Goal: Task Accomplishment & Management: Use online tool/utility

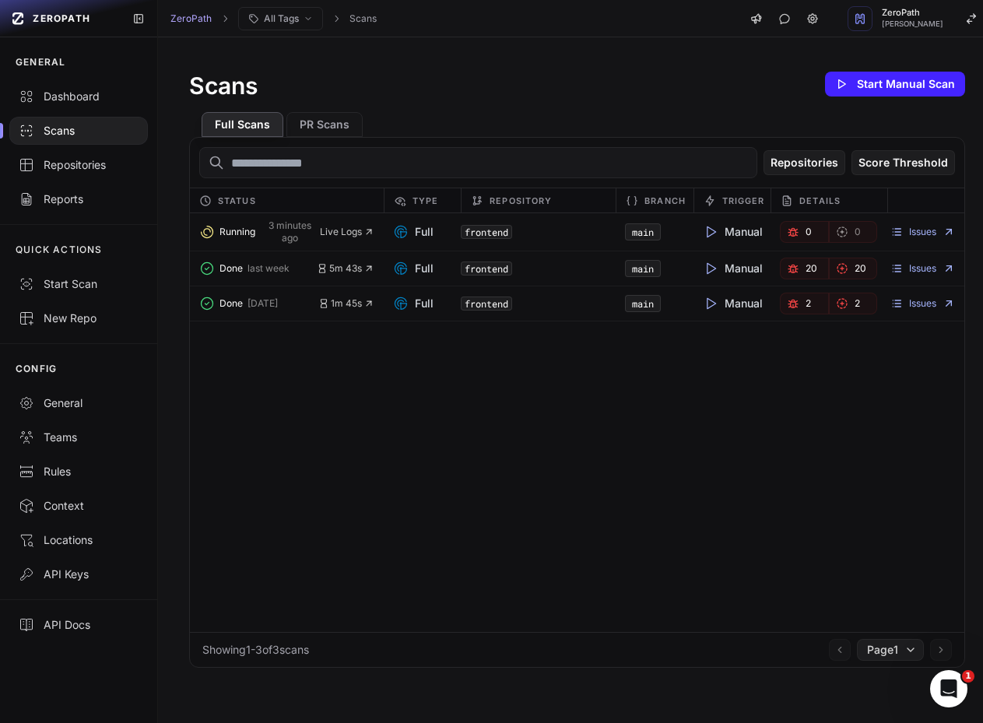
click at [449, 503] on div "Running 3 minutes ago Live Logs Full frontend main Manual 0 0 Issues Done last …" at bounding box center [577, 422] width 774 height 419
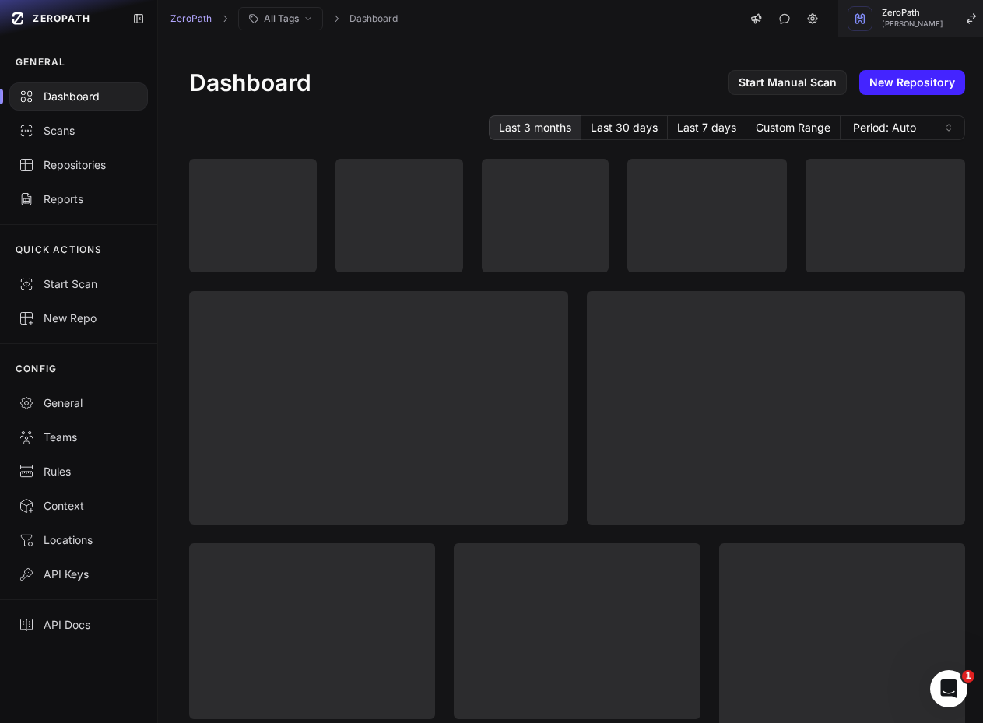
click at [920, 20] on span "Mohammed Saleem" at bounding box center [912, 24] width 61 height 8
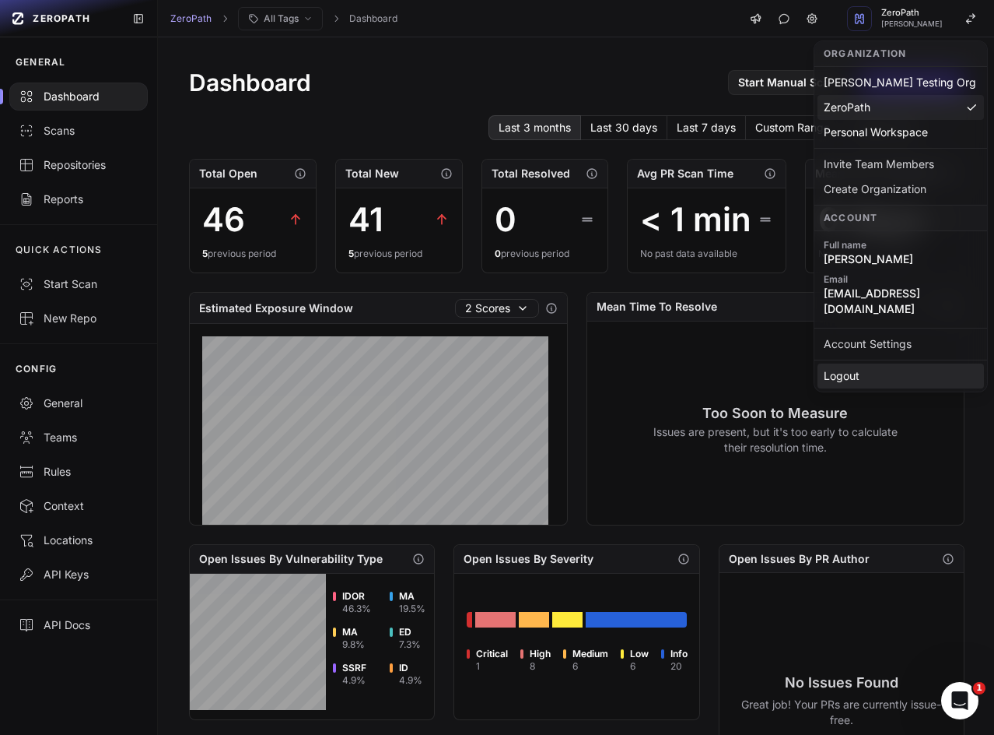
click at [880, 363] on div "Logout" at bounding box center [901, 375] width 167 height 25
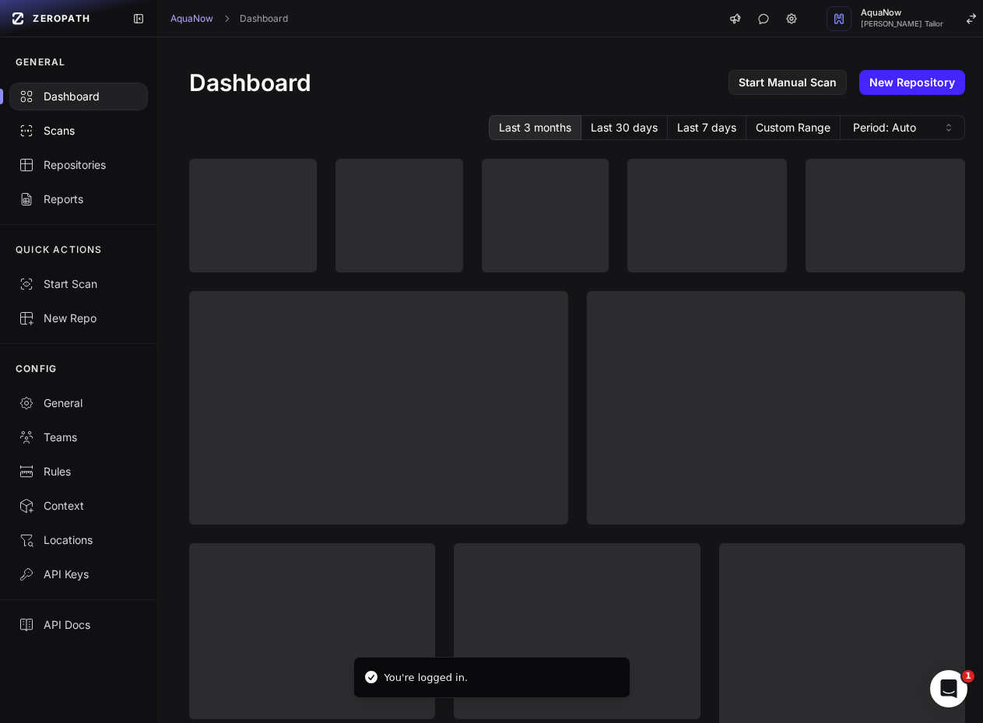
click at [72, 130] on div "Scans" at bounding box center [79, 131] width 120 height 16
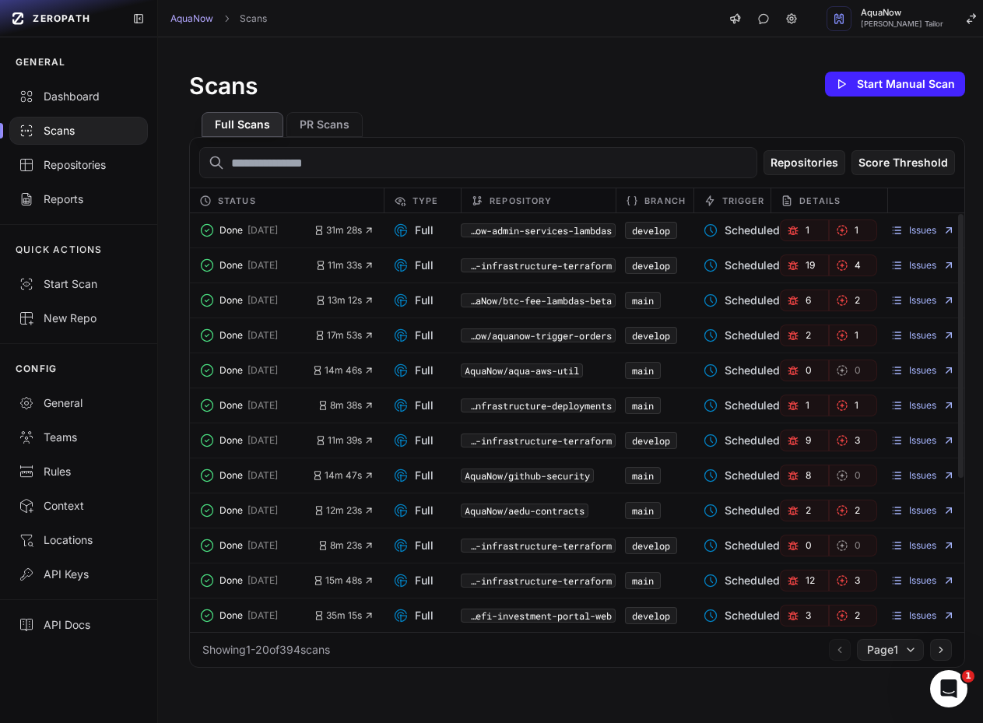
click at [805, 265] on span "19" at bounding box center [809, 265] width 9 height 12
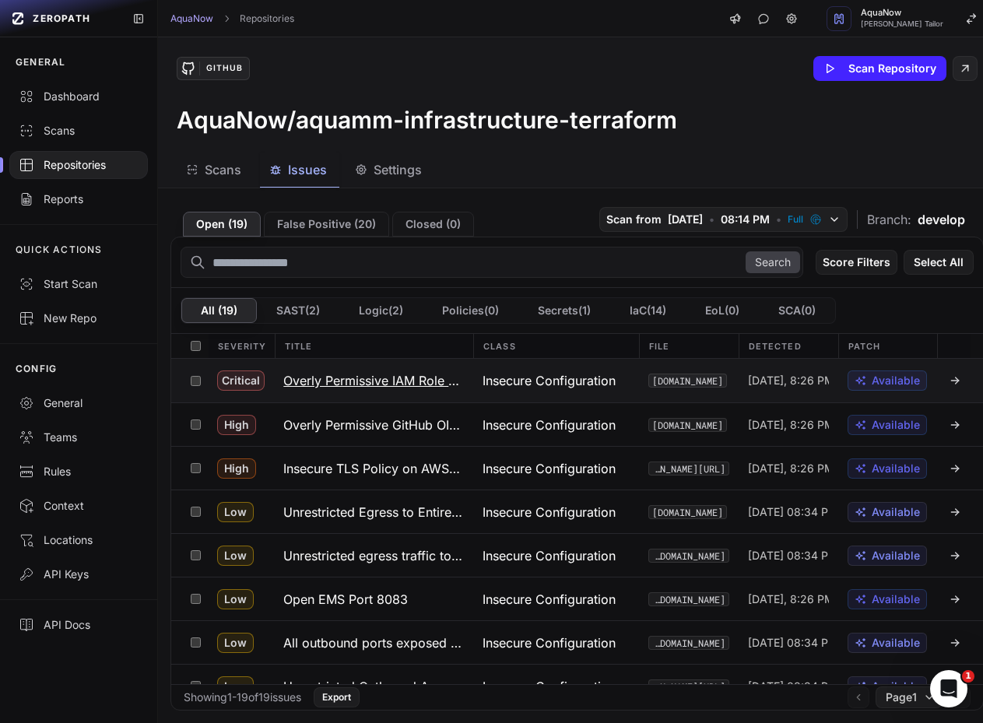
click at [391, 370] on button "Overly Permissive IAM Role for GitHub OIDC" at bounding box center [373, 381] width 199 height 44
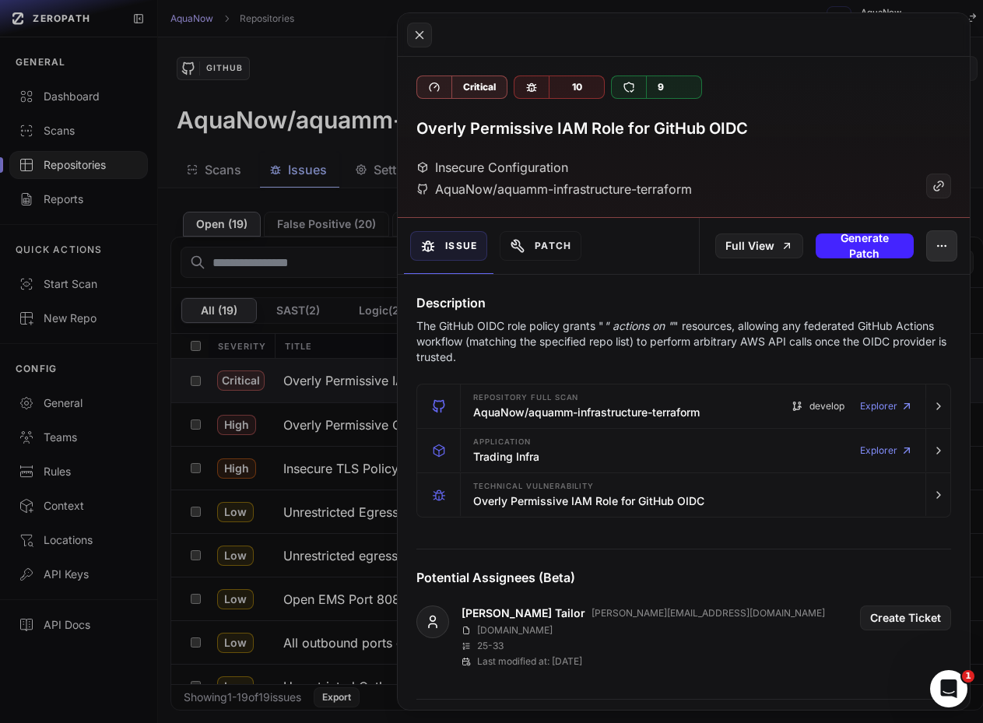
click at [926, 235] on button "button" at bounding box center [941, 245] width 31 height 31
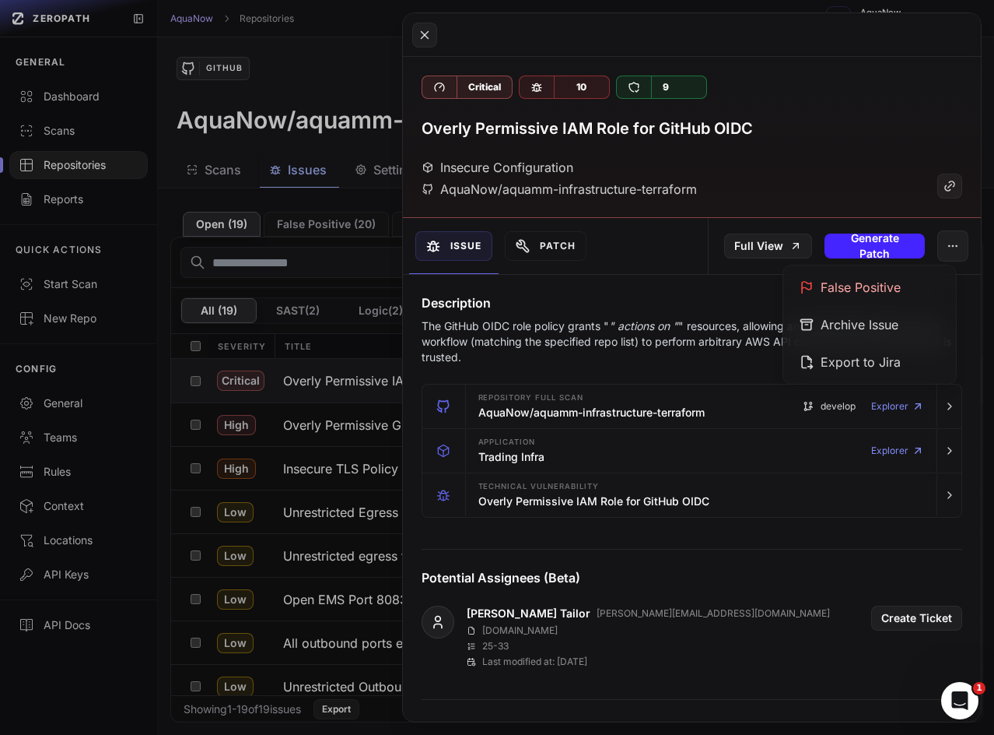
click at [847, 167] on div "Insecure Configuration AquaNow/aquamm-infrastructure-terraform" at bounding box center [693, 178] width 542 height 40
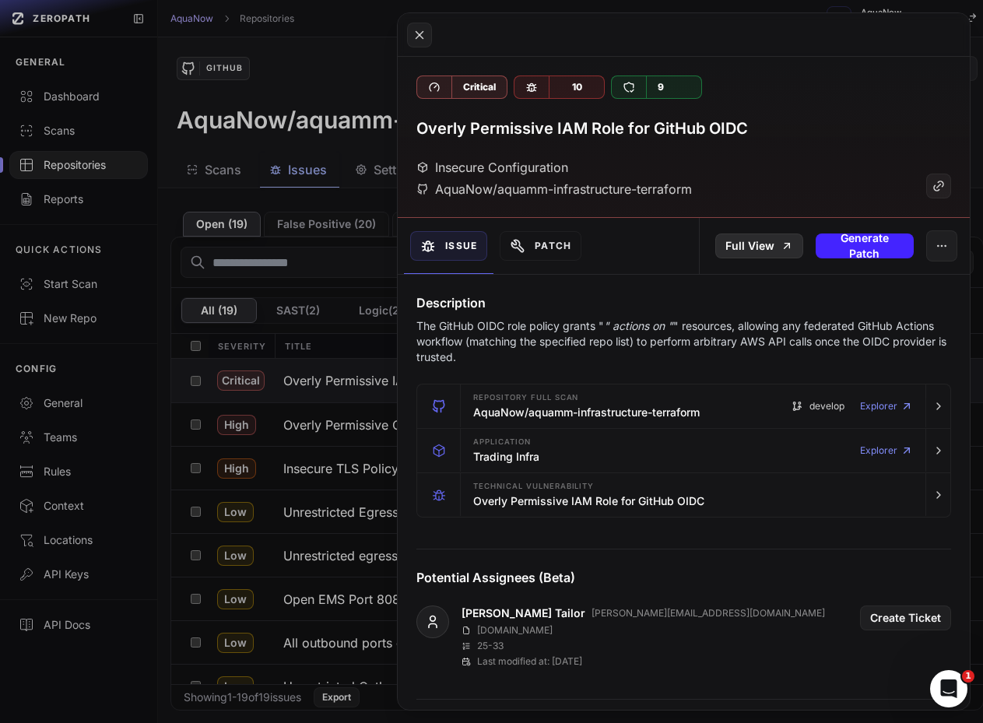
click at [751, 249] on link "Full View" at bounding box center [759, 245] width 88 height 25
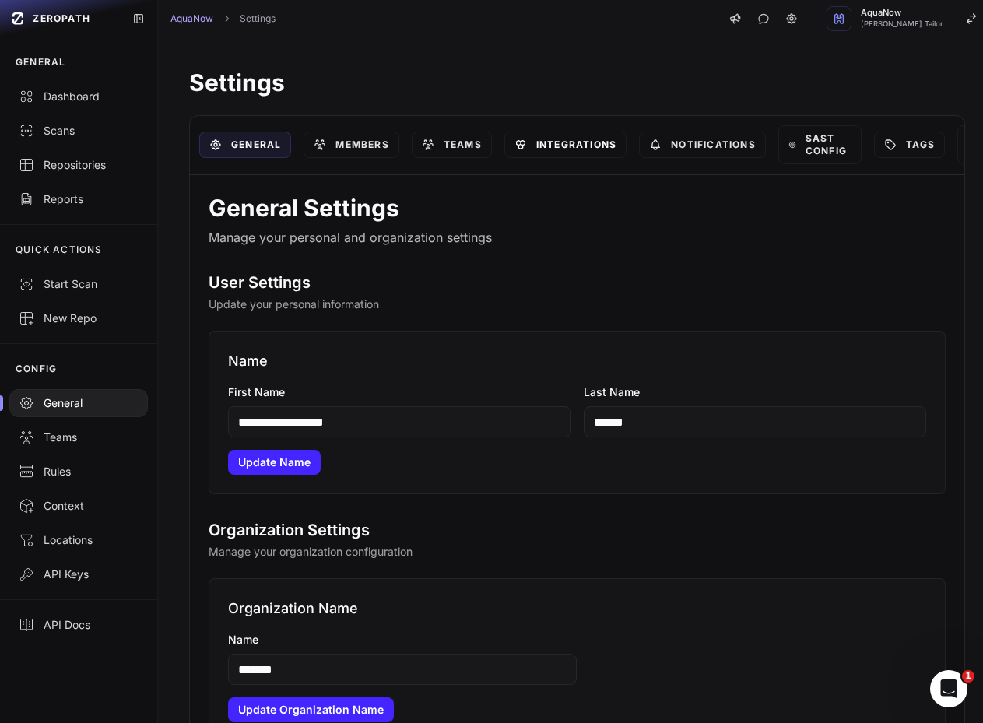
click at [578, 137] on link "Integrations" at bounding box center [565, 145] width 122 height 26
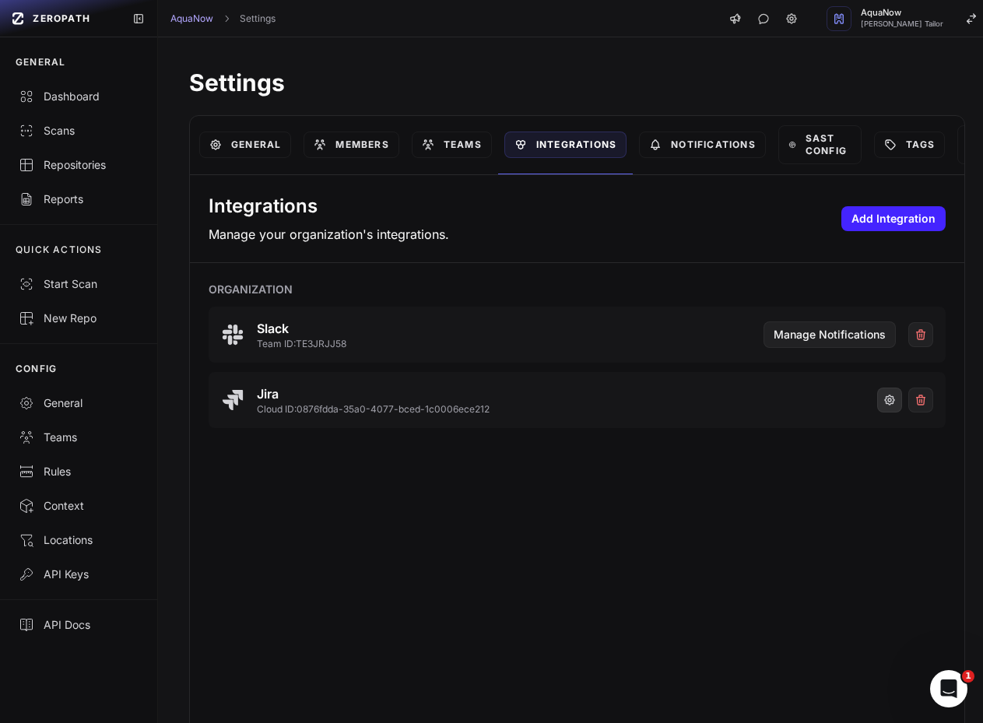
click at [877, 411] on button "button" at bounding box center [889, 399] width 25 height 25
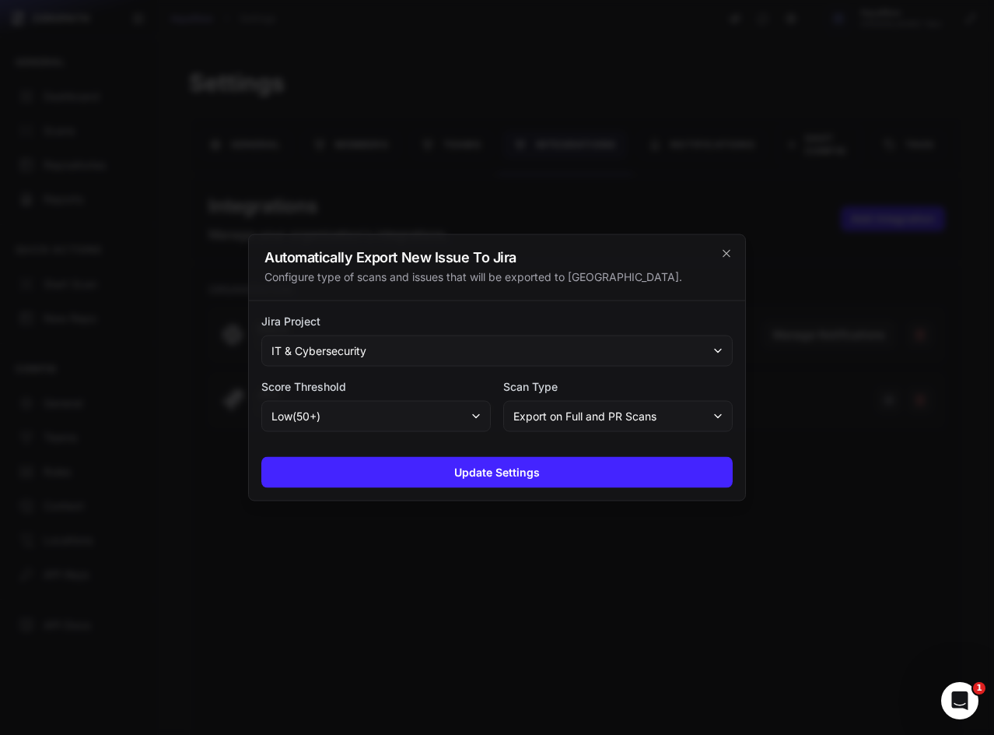
click at [281, 251] on h2 "Automatically Export New Issue To Jira" at bounding box center [497, 258] width 465 height 14
drag, startPoint x: 281, startPoint y: 249, endPoint x: 510, endPoint y: 264, distance: 229.2
click at [510, 264] on h2 "Automatically Export New Issue To Jira" at bounding box center [497, 258] width 465 height 14
copy h2 "Automatically Export New Issue To Jira"
